Goal: Navigation & Orientation: Find specific page/section

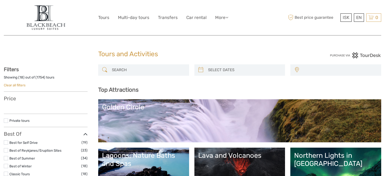
select select
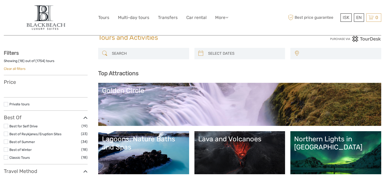
scroll to position [51, 0]
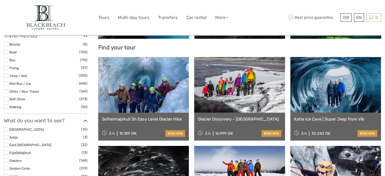
select select
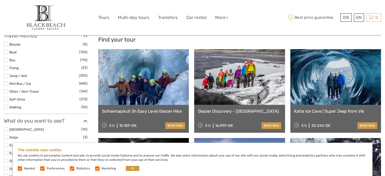
scroll to position [0, 0]
click at [131, 168] on button "OK" at bounding box center [132, 168] width 13 height 5
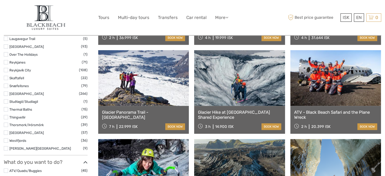
scroll to position [337, 0]
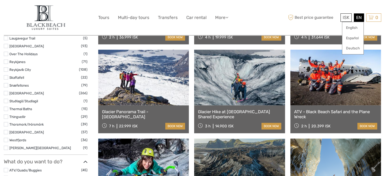
click at [354, 16] on div "EN English Español Deutsch" at bounding box center [359, 17] width 10 height 8
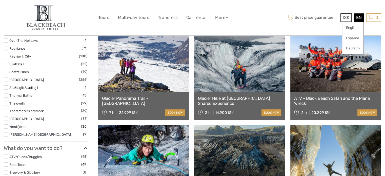
scroll to position [362, 0]
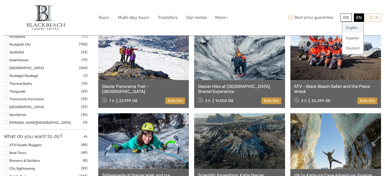
click at [354, 26] on link "English" at bounding box center [352, 27] width 21 height 9
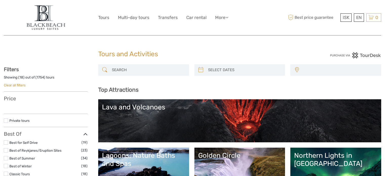
select select
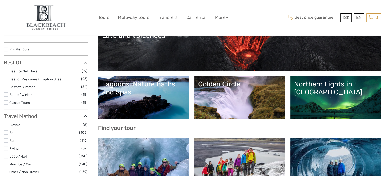
scroll to position [101, 0]
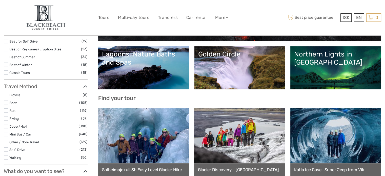
select select
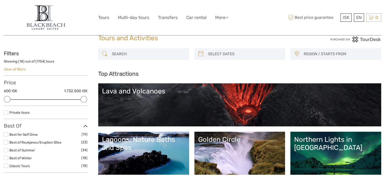
scroll to position [0, 0]
